Goal: Transaction & Acquisition: Subscribe to service/newsletter

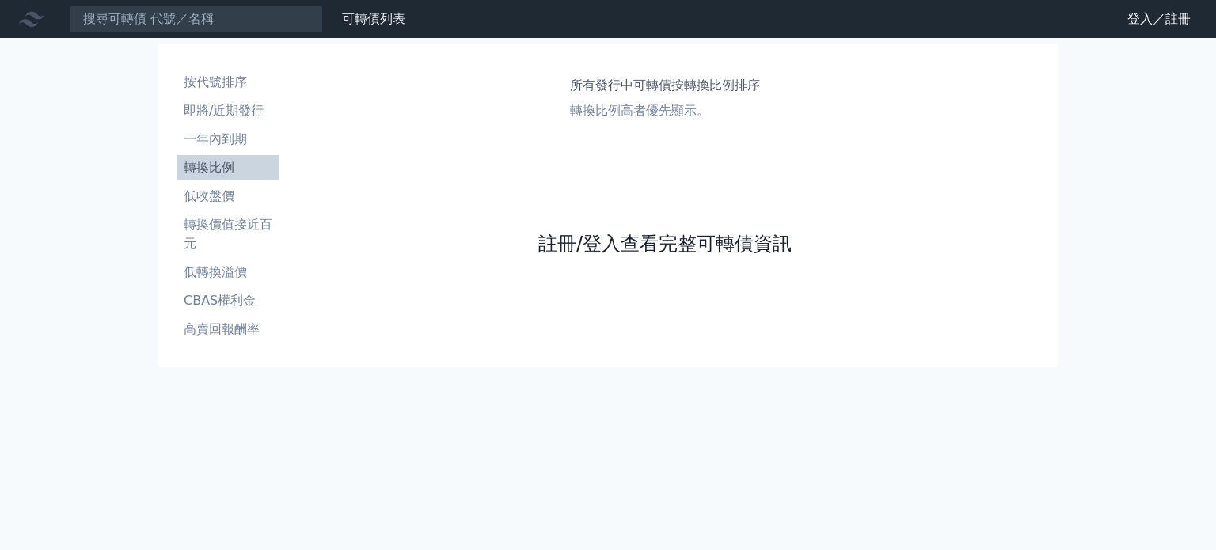
click at [694, 241] on link "註冊/登入查看完整可轉債資訊" at bounding box center [664, 243] width 253 height 25
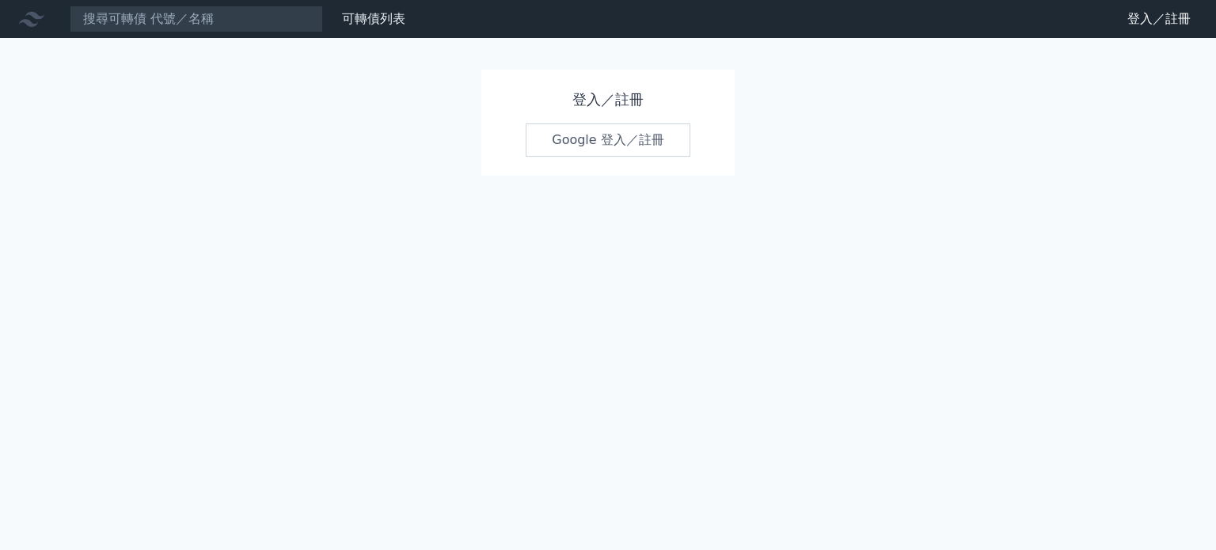
click at [631, 135] on link "Google 登入／註冊" at bounding box center [608, 140] width 165 height 33
